Goal: Transaction & Acquisition: Purchase product/service

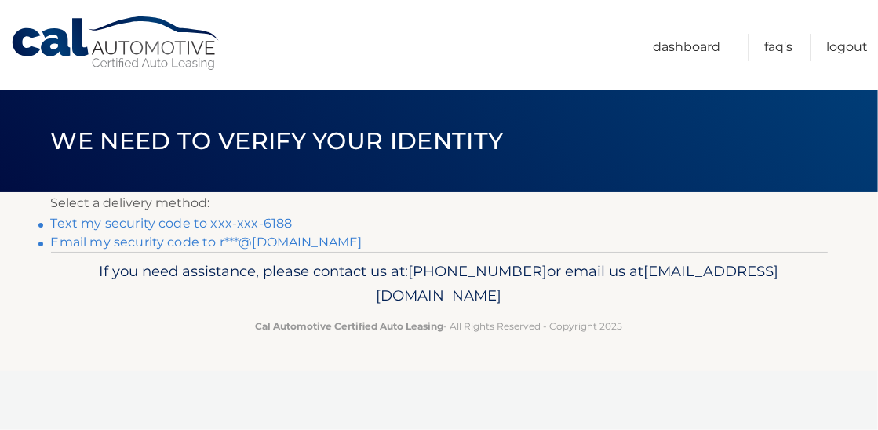
click at [268, 223] on link "Text my security code to xxx-xxx-6188" at bounding box center [172, 223] width 242 height 15
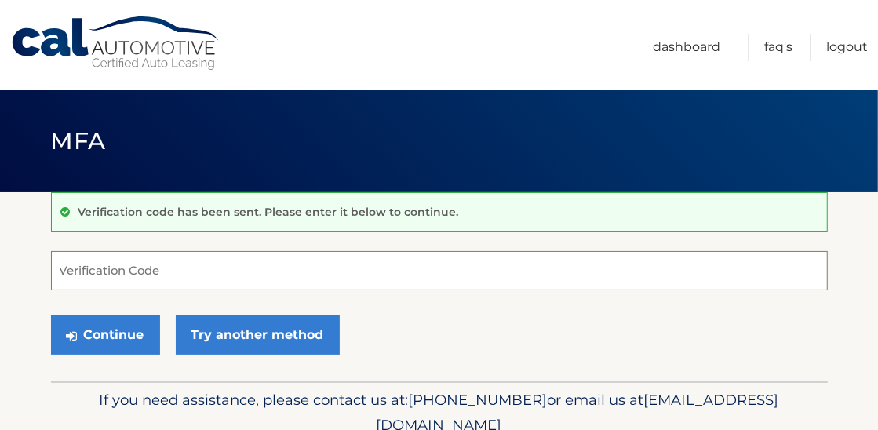
click at [140, 272] on input "Verification Code" at bounding box center [439, 270] width 777 height 39
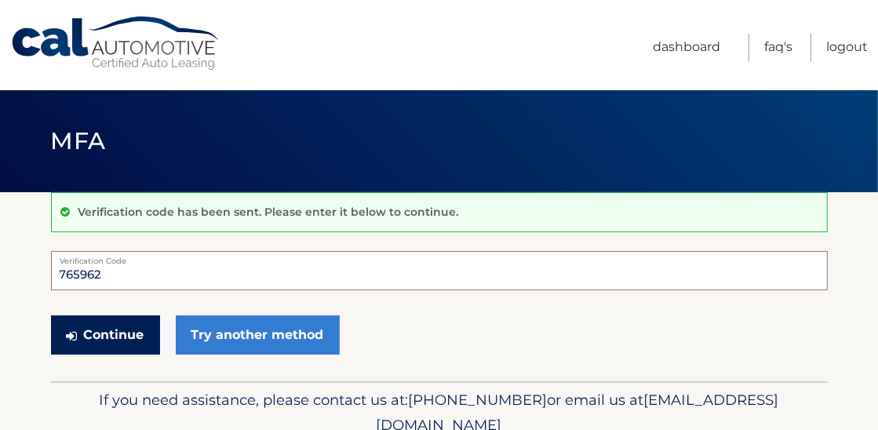
type input "765962"
click at [124, 342] on button "Continue" at bounding box center [105, 334] width 109 height 39
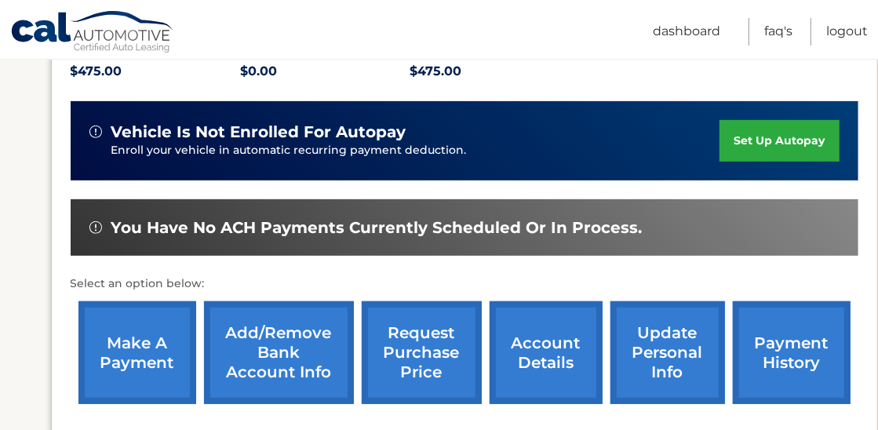
scroll to position [381, 0]
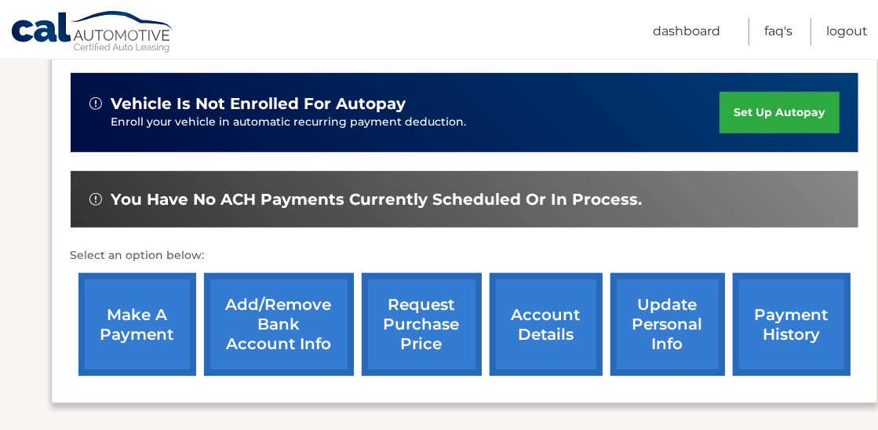
click at [132, 326] on link "make a payment" at bounding box center [137, 324] width 118 height 103
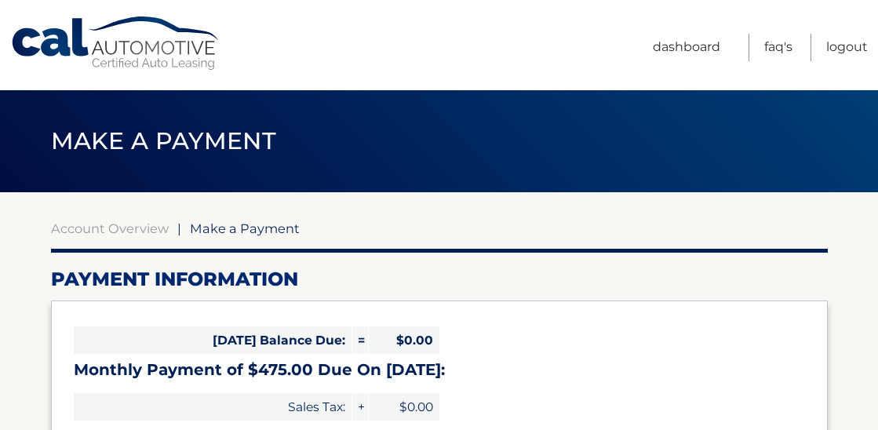
select select "Y2Q3ZDI0NzEtMGU0ZC00MjBkLWI2ZDMtOWFiMWZkNjhhOWU4"
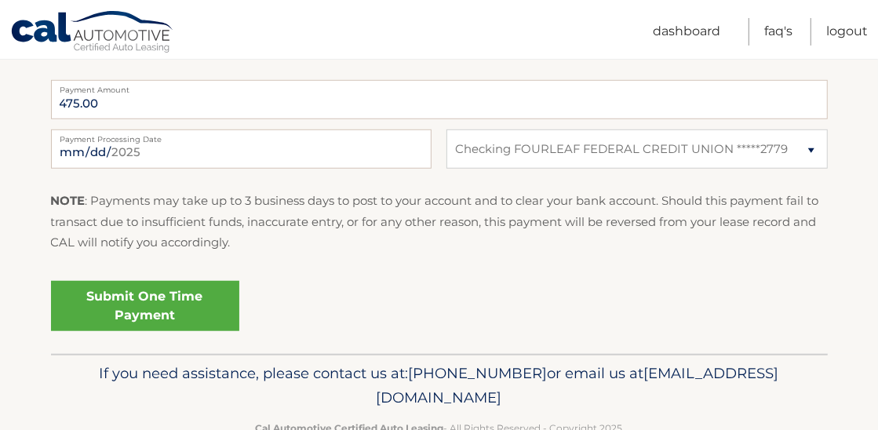
scroll to position [657, 0]
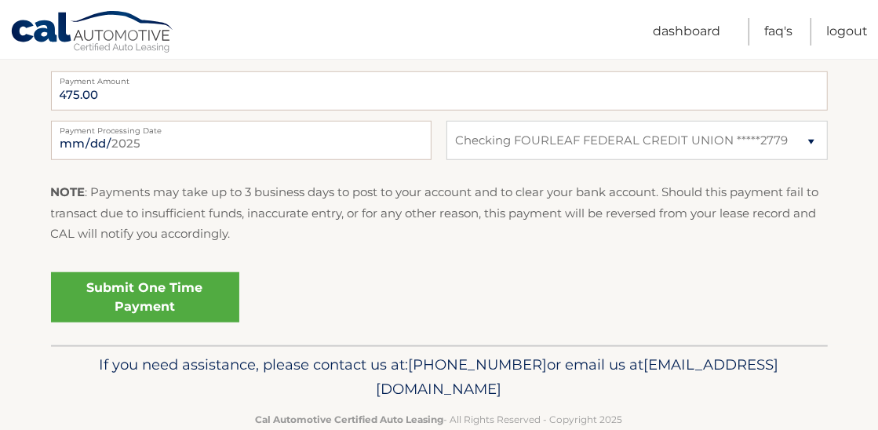
click at [158, 305] on link "Submit One Time Payment" at bounding box center [145, 297] width 188 height 50
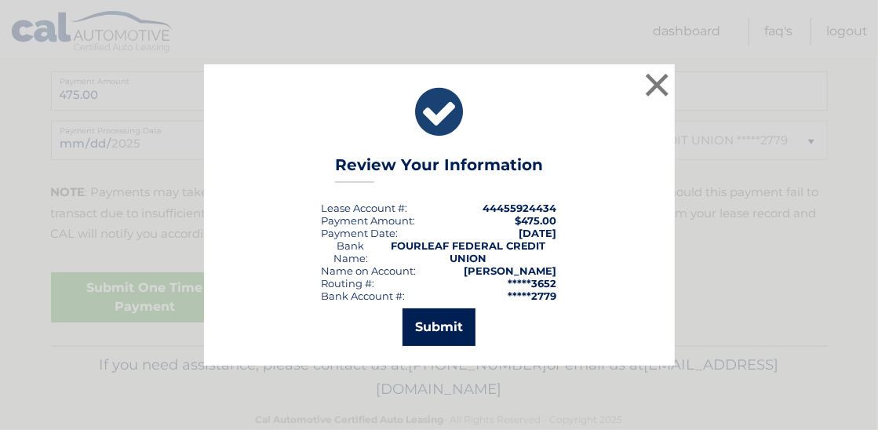
click at [442, 326] on button "Submit" at bounding box center [438, 327] width 73 height 38
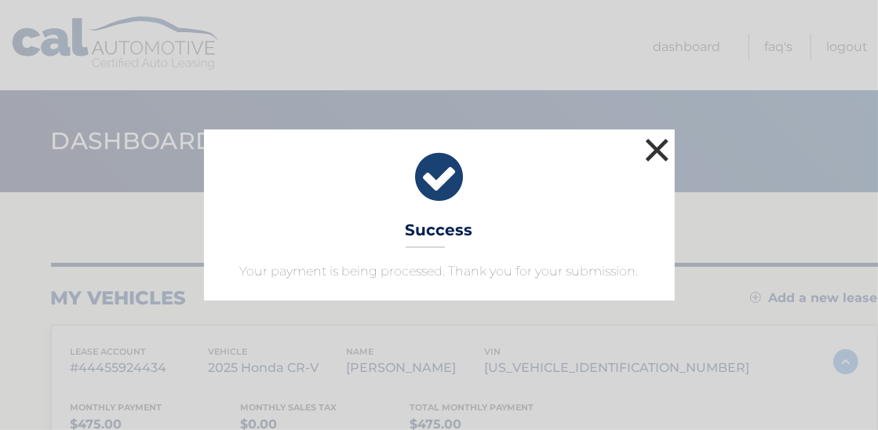
click at [657, 147] on button "×" at bounding box center [657, 149] width 31 height 31
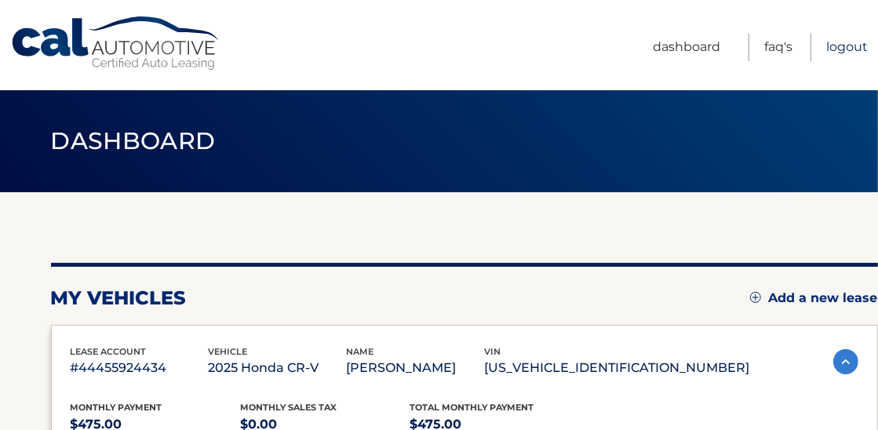
click at [851, 59] on link "Logout" at bounding box center [847, 47] width 42 height 27
